Goal: Task Accomplishment & Management: Manage account settings

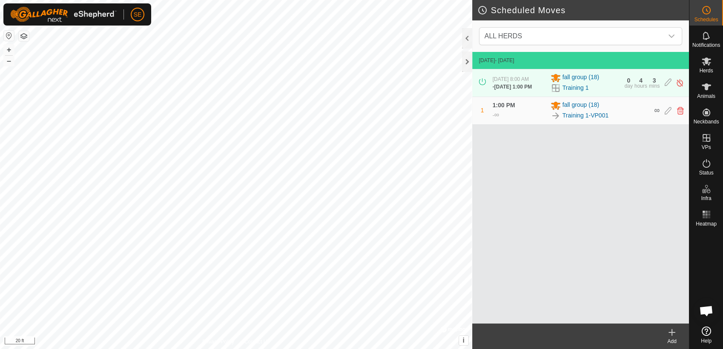
scroll to position [679, 0]
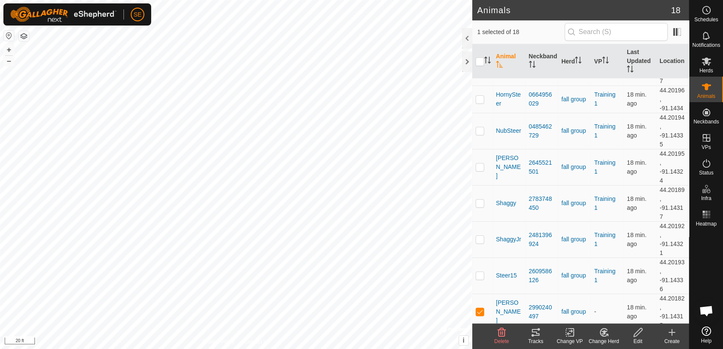
scroll to position [369, 0]
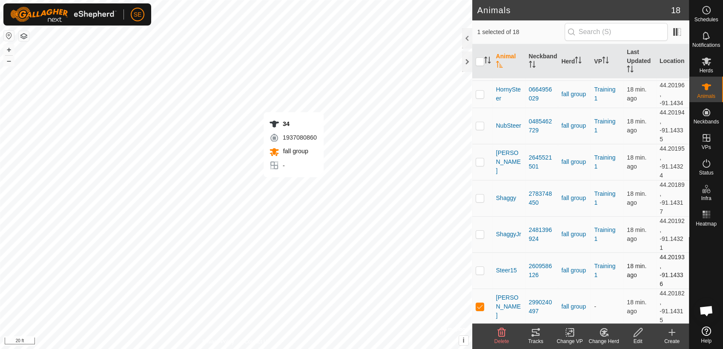
checkbox input "true"
checkbox input "false"
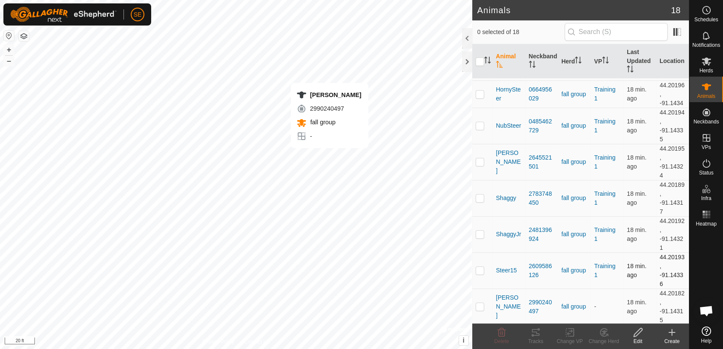
checkbox input "true"
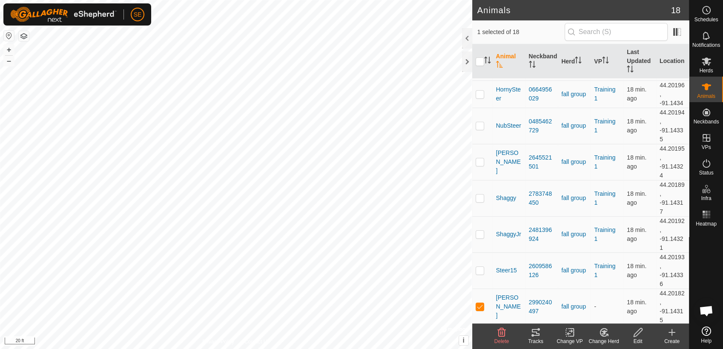
click at [537, 333] on icon at bounding box center [536, 332] width 8 height 7
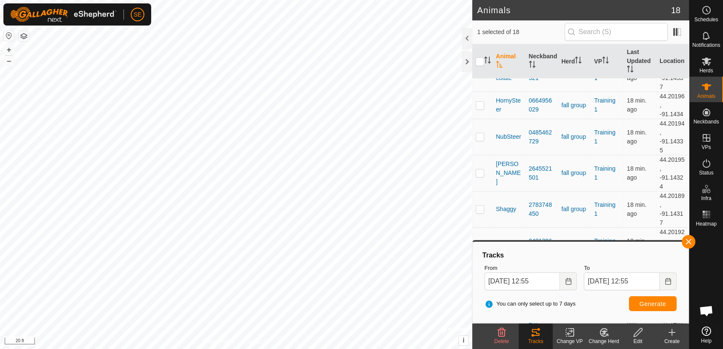
scroll to position [354, 0]
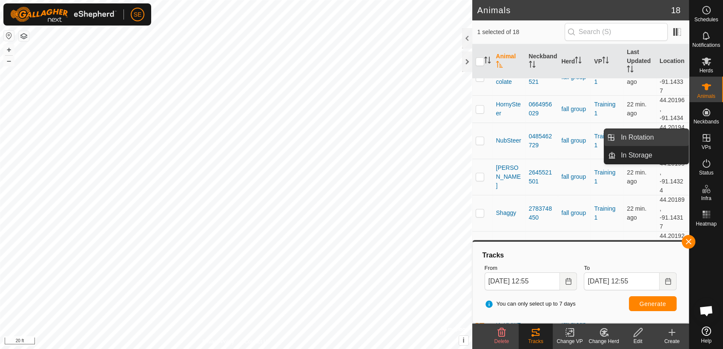
click at [665, 135] on link "In Rotation" at bounding box center [652, 137] width 73 height 17
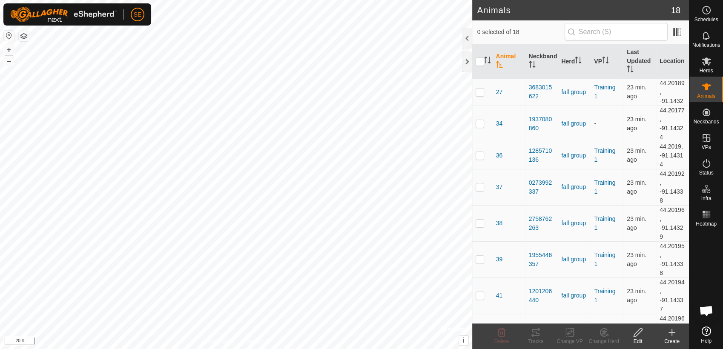
click at [478, 122] on p-checkbox at bounding box center [479, 123] width 9 height 7
checkbox input "true"
click at [537, 332] on icon at bounding box center [535, 332] width 10 height 10
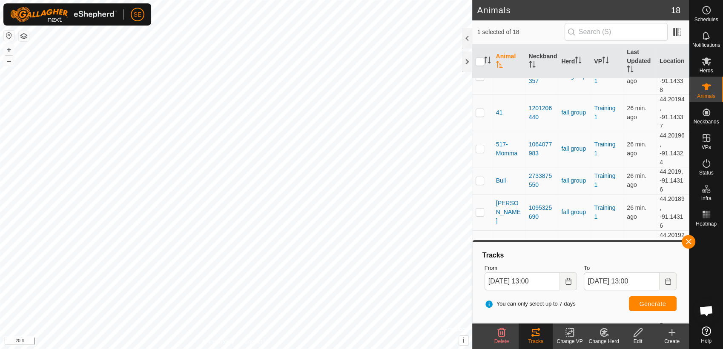
scroll to position [210, 0]
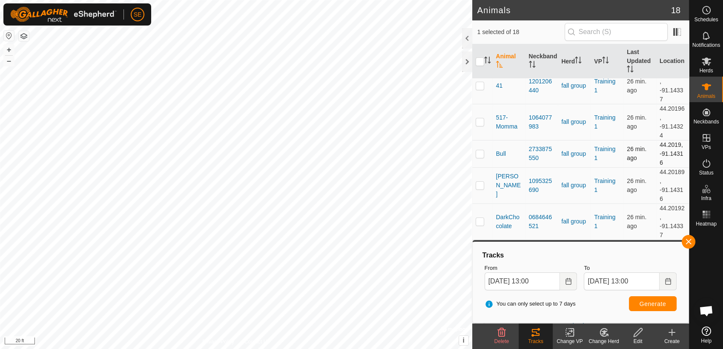
click at [681, 163] on td "44.2019, -91.14316" at bounding box center [672, 153] width 33 height 27
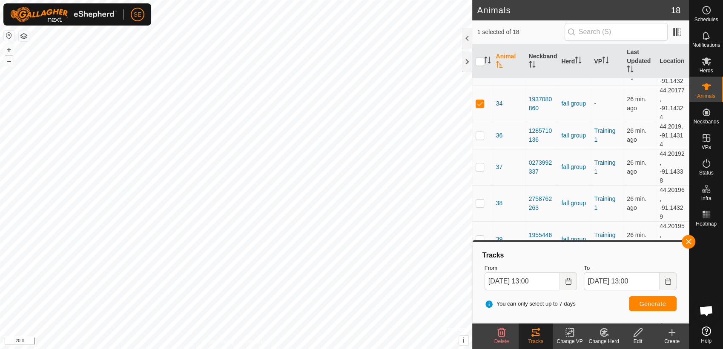
scroll to position [0, 0]
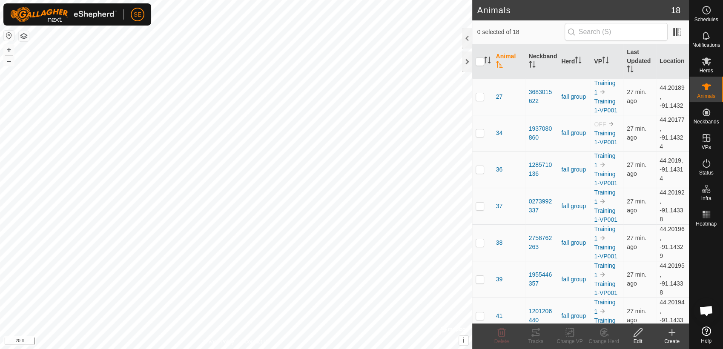
scroll to position [679, 0]
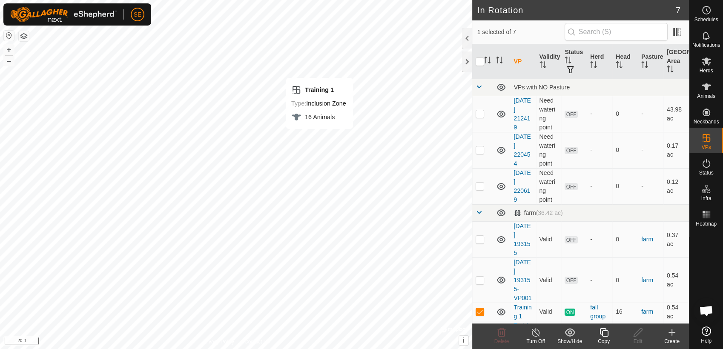
checkbox input "false"
checkbox input "true"
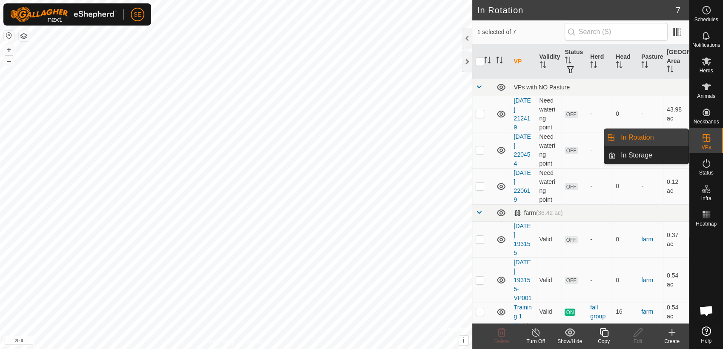
click at [705, 137] on icon at bounding box center [706, 138] width 10 height 10
click at [650, 141] on span "In Rotation" at bounding box center [637, 137] width 33 height 10
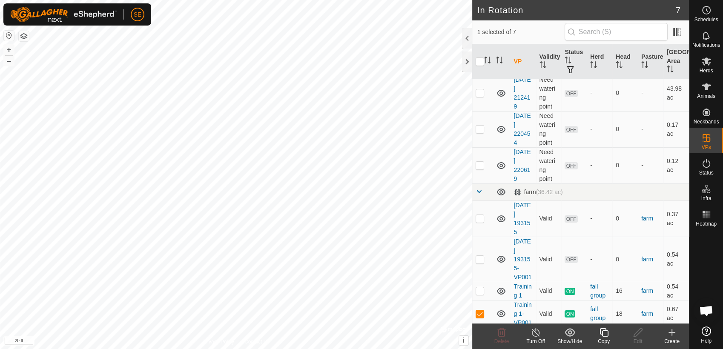
scroll to position [24, 0]
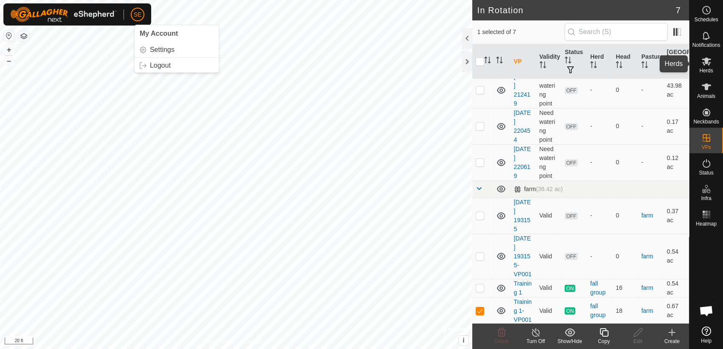
click at [707, 62] on icon at bounding box center [706, 61] width 10 height 10
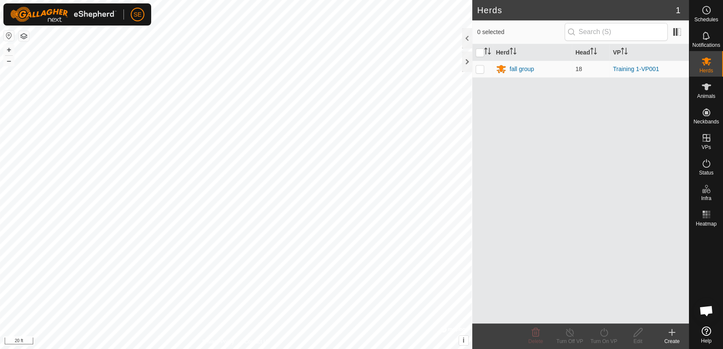
scroll to position [679, 0]
click at [481, 69] on p-checkbox at bounding box center [479, 69] width 9 height 7
checkbox input "true"
click at [481, 69] on p-checkbox at bounding box center [479, 69] width 9 height 7
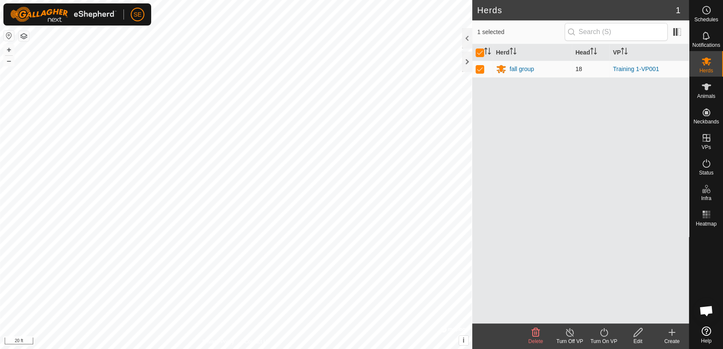
checkbox input "false"
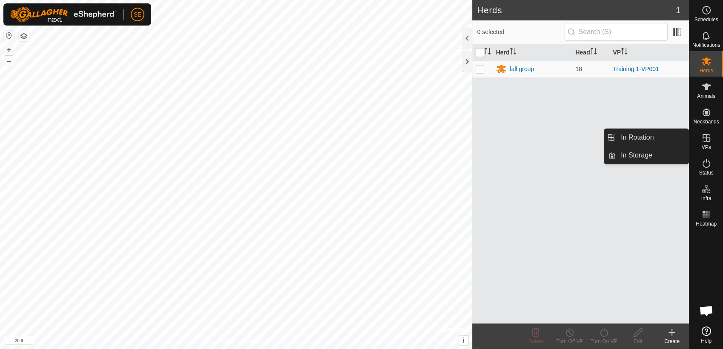
click at [706, 140] on icon at bounding box center [706, 138] width 10 height 10
click at [656, 138] on link "In Rotation" at bounding box center [652, 137] width 73 height 17
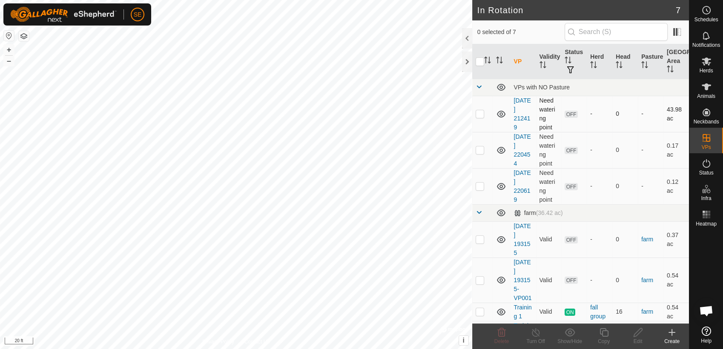
click at [478, 117] on td at bounding box center [482, 114] width 20 height 36
checkbox input "true"
click at [479, 151] on p-checkbox at bounding box center [479, 149] width 9 height 7
checkbox input "true"
click at [478, 187] on p-checkbox at bounding box center [479, 186] width 9 height 7
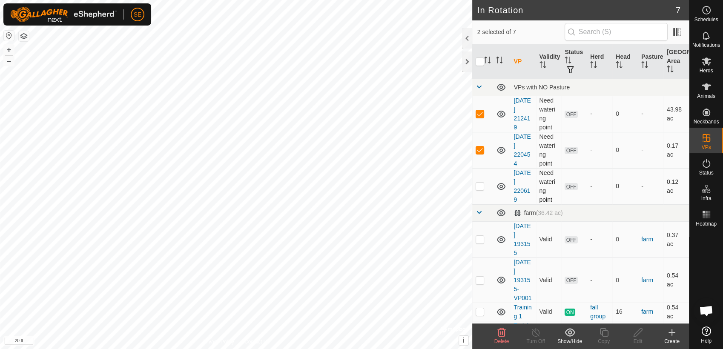
checkbox input "true"
click at [480, 238] on p-checkbox at bounding box center [479, 239] width 9 height 7
checkbox input "true"
click at [477, 185] on p-checkbox at bounding box center [479, 186] width 9 height 7
checkbox input "false"
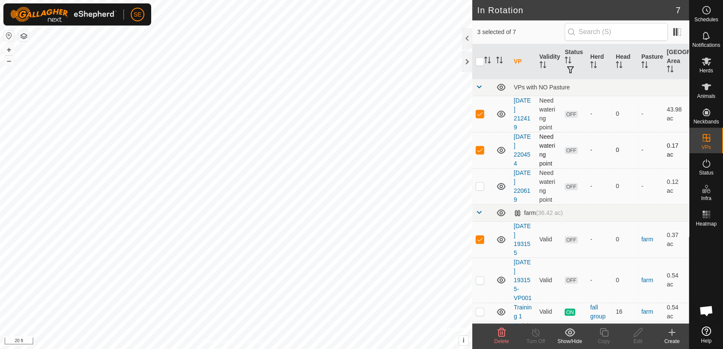
click at [477, 149] on p-checkbox at bounding box center [479, 149] width 9 height 7
checkbox input "false"
click at [478, 111] on p-checkbox at bounding box center [479, 113] width 9 height 7
checkbox input "false"
click at [479, 238] on p-checkbox at bounding box center [479, 239] width 9 height 7
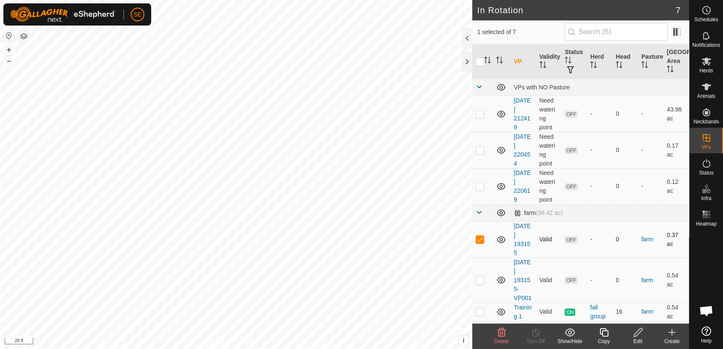
checkbox input "false"
click at [479, 183] on p-checkbox at bounding box center [479, 186] width 9 height 7
checkbox input "true"
click at [480, 144] on td at bounding box center [482, 150] width 20 height 36
checkbox input "true"
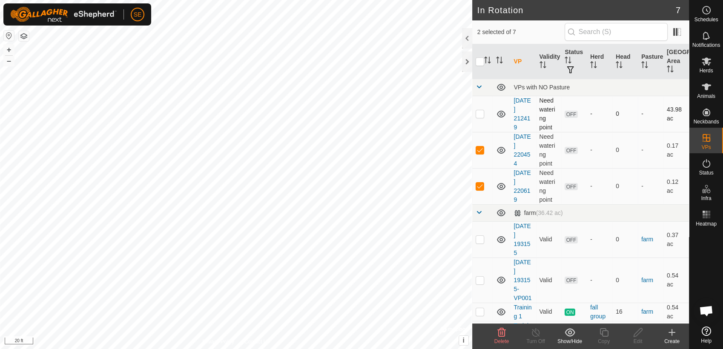
click at [480, 114] on p-checkbox at bounding box center [479, 113] width 9 height 7
click at [501, 335] on icon at bounding box center [501, 332] width 10 height 10
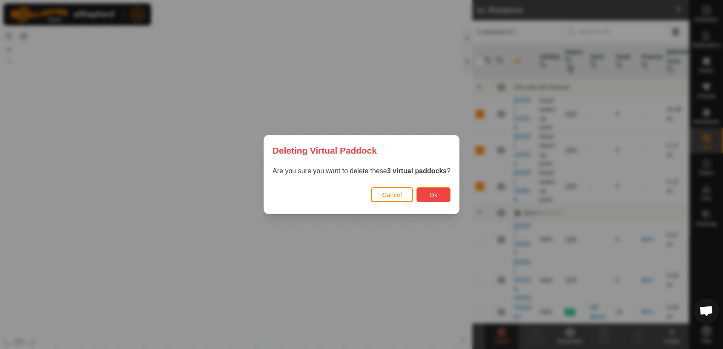
click at [426, 192] on button "Ok" at bounding box center [433, 194] width 34 height 15
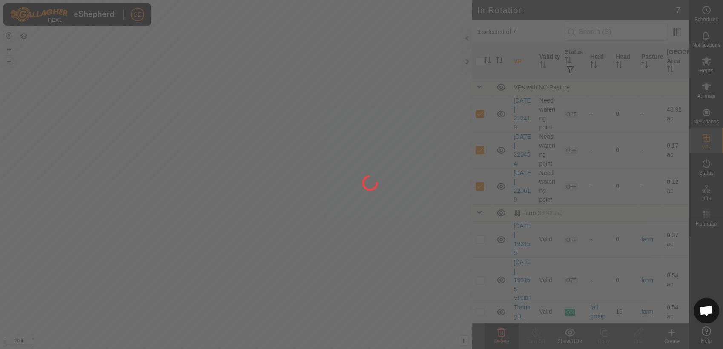
checkbox input "false"
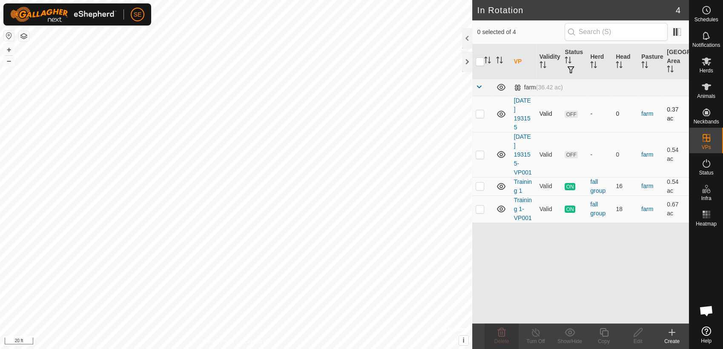
click at [483, 114] on p-checkbox at bounding box center [479, 113] width 9 height 7
checkbox input "true"
click at [479, 152] on p-checkbox at bounding box center [479, 154] width 9 height 7
checkbox input "true"
click at [478, 184] on p-checkbox at bounding box center [479, 186] width 9 height 7
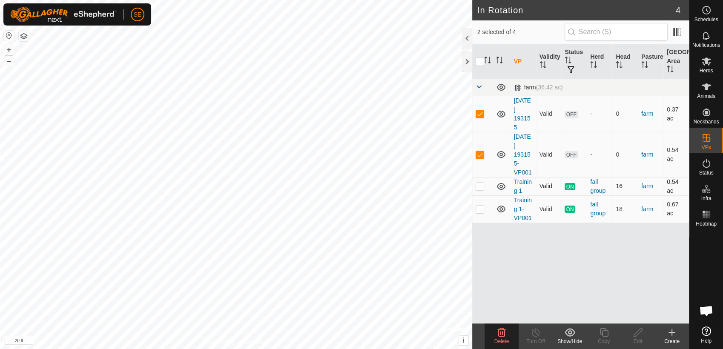
checkbox input "true"
click at [480, 206] on p-checkbox at bounding box center [479, 209] width 9 height 7
checkbox input "true"
click at [479, 114] on p-checkbox at bounding box center [479, 113] width 9 height 7
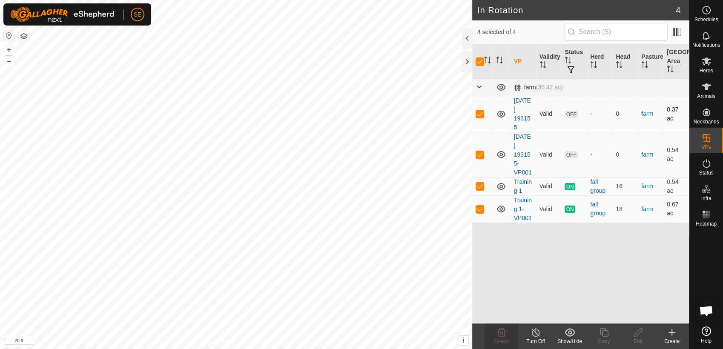
checkbox input "false"
click at [479, 154] on p-checkbox at bounding box center [479, 154] width 9 height 7
checkbox input "false"
click at [479, 187] on p-checkbox at bounding box center [479, 186] width 9 height 7
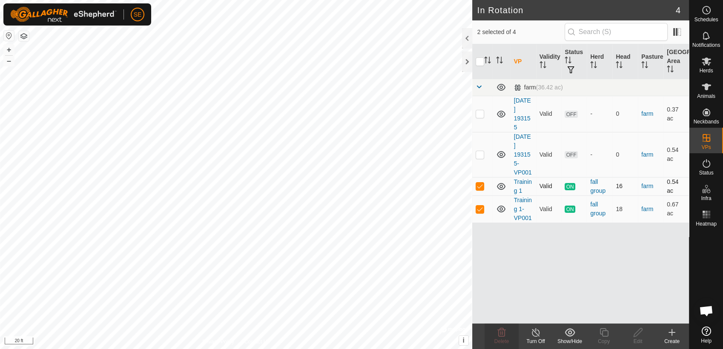
checkbox input "false"
click at [478, 207] on p-checkbox at bounding box center [479, 209] width 9 height 7
checkbox input "false"
click at [704, 311] on span "Open chat" at bounding box center [706, 312] width 14 height 12
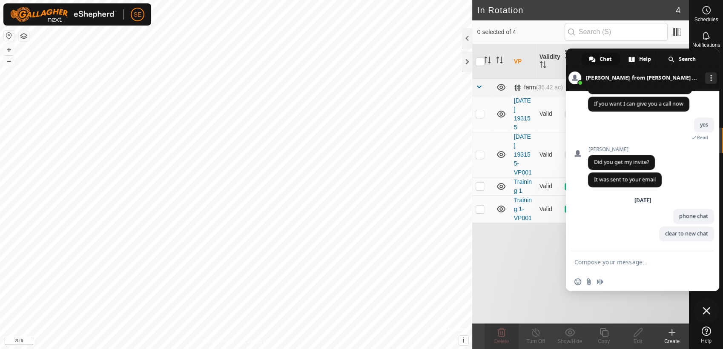
scroll to position [682, 0]
click at [705, 309] on span "Close chat" at bounding box center [706, 311] width 8 height 8
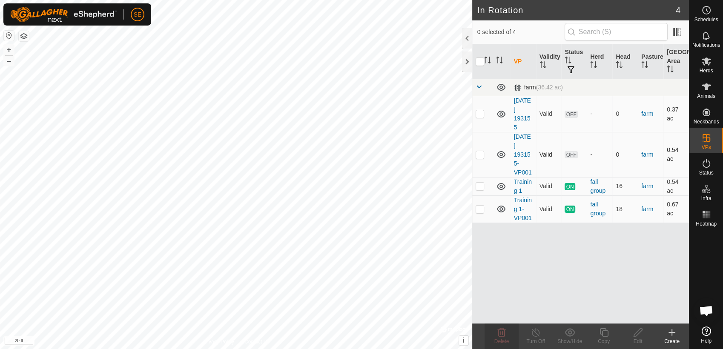
click at [481, 155] on p-checkbox at bounding box center [479, 154] width 9 height 7
checkbox input "true"
click at [480, 185] on p-checkbox at bounding box center [479, 186] width 9 height 7
checkbox input "true"
click at [478, 155] on p-checkbox at bounding box center [479, 154] width 9 height 7
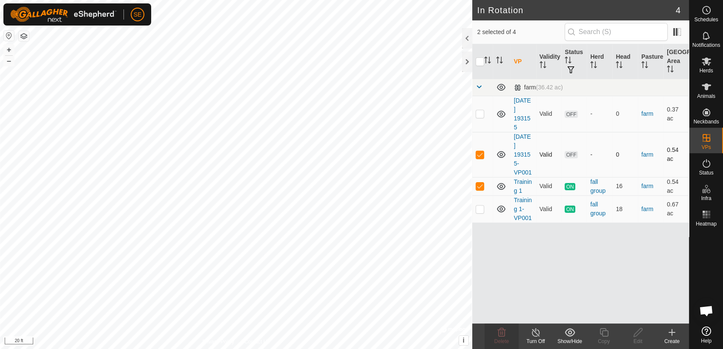
checkbox input "false"
click at [533, 335] on icon at bounding box center [536, 332] width 8 height 9
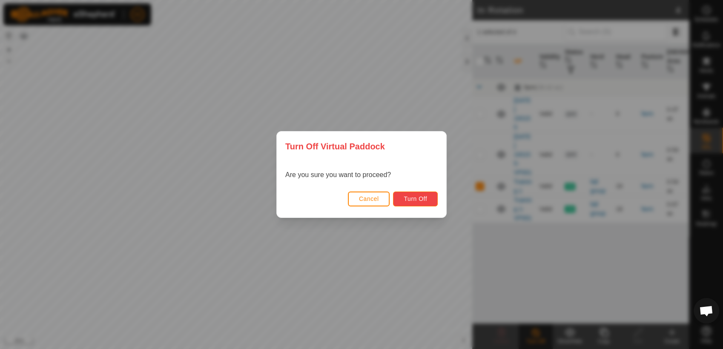
click at [409, 199] on span "Turn Off" at bounding box center [415, 198] width 23 height 7
click at [414, 196] on span "Turn Off" at bounding box center [415, 198] width 23 height 7
click at [487, 124] on div "Turn Off Virtual Paddock Are you sure you want to proceed? Cancel Turn Off" at bounding box center [361, 174] width 723 height 349
click at [375, 197] on span "Cancel" at bounding box center [369, 198] width 20 height 7
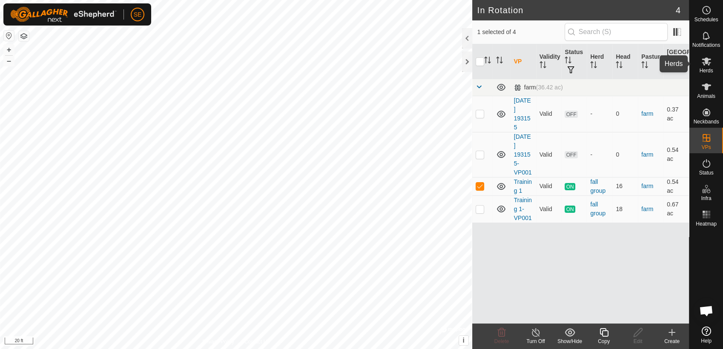
click at [707, 68] on span "Herds" at bounding box center [706, 70] width 14 height 5
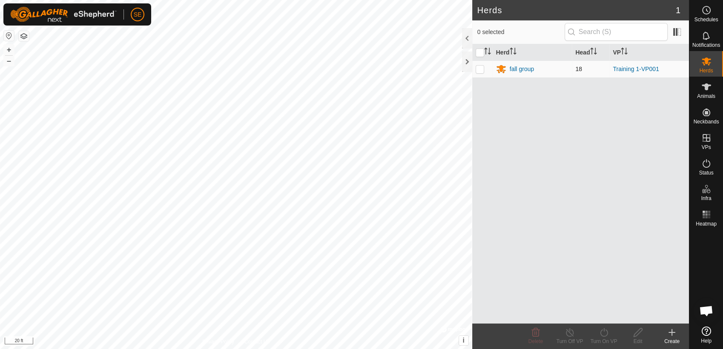
click at [480, 70] on p-checkbox at bounding box center [479, 69] width 9 height 7
checkbox input "true"
click at [567, 332] on icon at bounding box center [569, 332] width 11 height 10
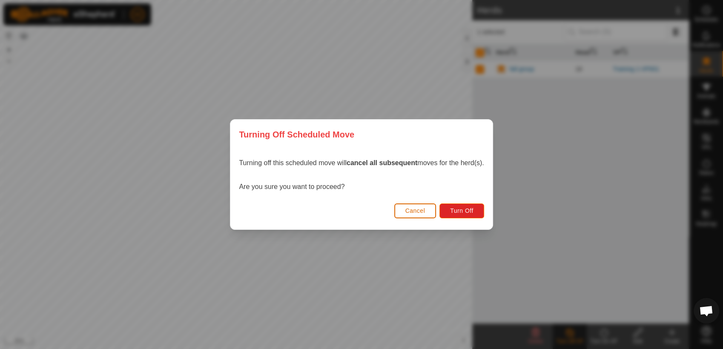
click at [412, 208] on span "Cancel" at bounding box center [415, 210] width 20 height 7
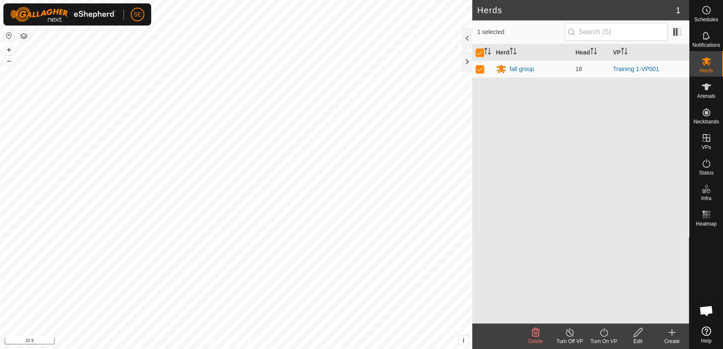
click at [636, 332] on icon at bounding box center [637, 332] width 9 height 9
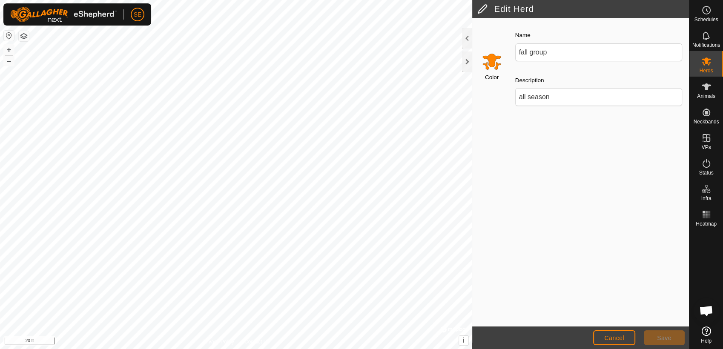
click at [511, 151] on div "Color Name fall group Description all season" at bounding box center [580, 172] width 217 height 309
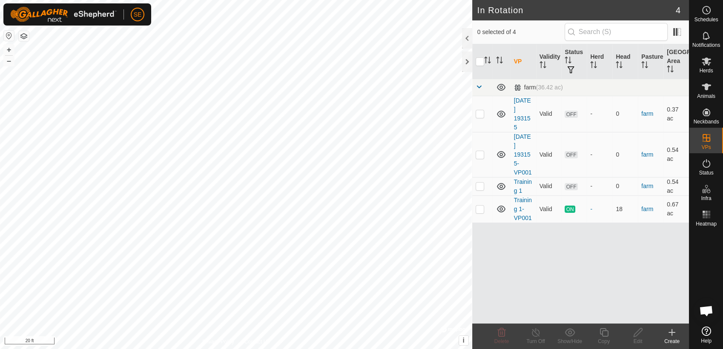
scroll to position [682, 0]
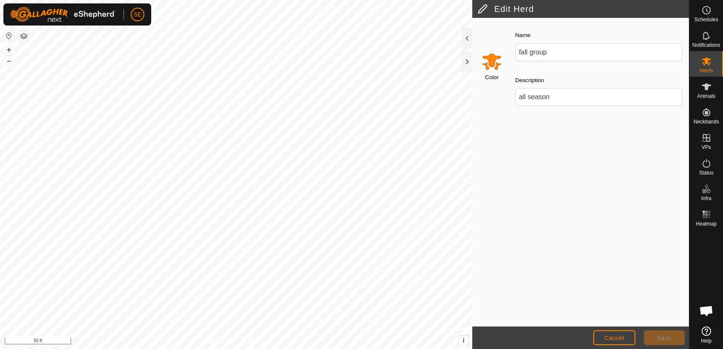
scroll to position [682, 0]
